Goal: Find specific page/section: Find specific page/section

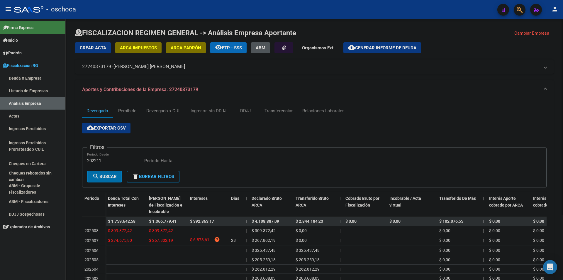
scroll to position [87, 0]
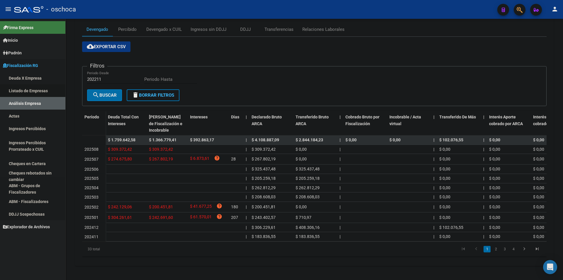
click at [25, 90] on link "Listado de Empresas" at bounding box center [32, 90] width 65 height 13
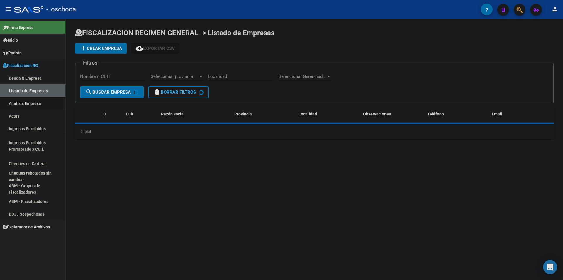
click at [27, 105] on link "Análisis Empresa" at bounding box center [32, 103] width 65 height 13
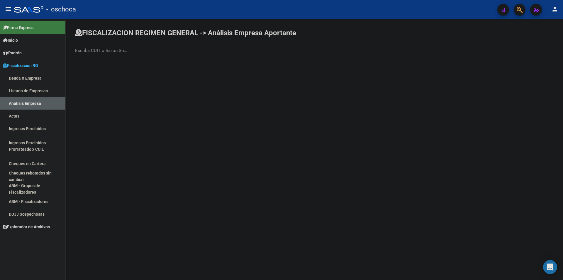
click at [94, 47] on div "Escriba CUIT o Razón Social para buscar" at bounding box center [101, 48] width 53 height 13
type input "CROSS ROAD"
click at [102, 60] on span "CROSS ROAD LOGISTICA SA" at bounding box center [163, 62] width 167 height 14
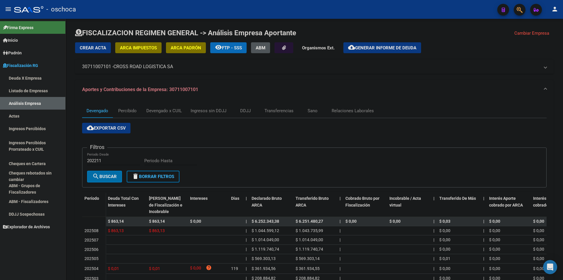
click at [17, 87] on link "Listado de Empresas" at bounding box center [32, 90] width 65 height 13
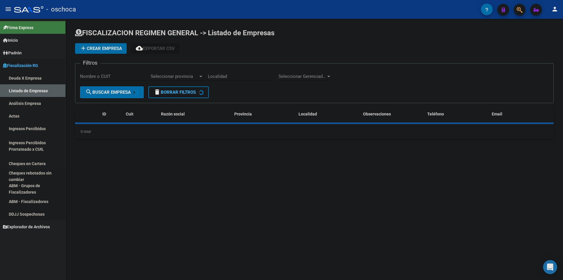
click at [21, 98] on link "Análisis Empresa" at bounding box center [32, 103] width 65 height 13
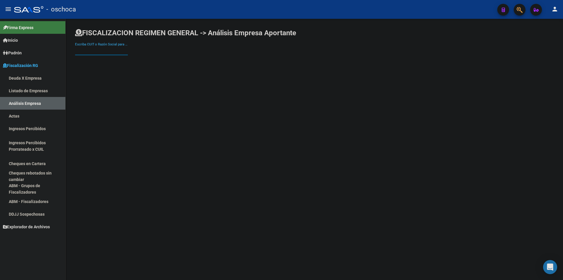
click at [88, 48] on input "Escriba CUIT o Razón Social para buscar" at bounding box center [101, 50] width 53 height 5
type input "etchevest"
click at [119, 64] on span "ETCHEVEST HERMANOS S HECHO" at bounding box center [163, 62] width 167 height 14
